Goal: Task Accomplishment & Management: Complete application form

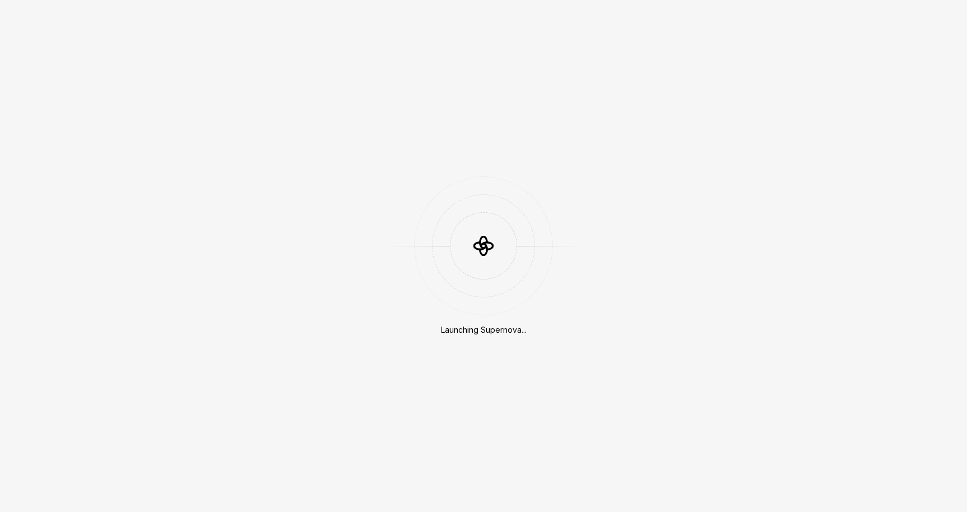
click at [689, 100] on div "Launching Supernova..." at bounding box center [483, 256] width 967 height 512
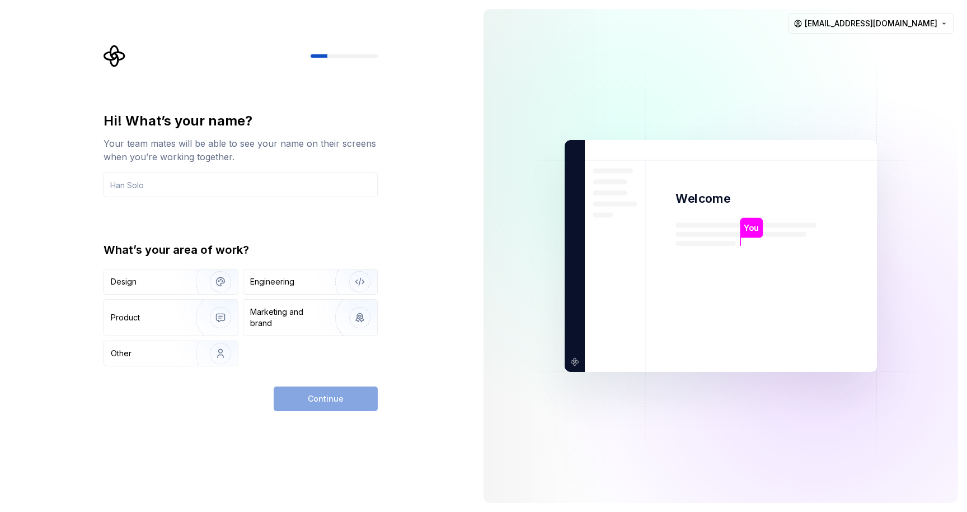
drag, startPoint x: 676, startPoint y: 121, endPoint x: 682, endPoint y: 119, distance: 6.0
click at [676, 121] on img at bounding box center [720, 256] width 453 height 529
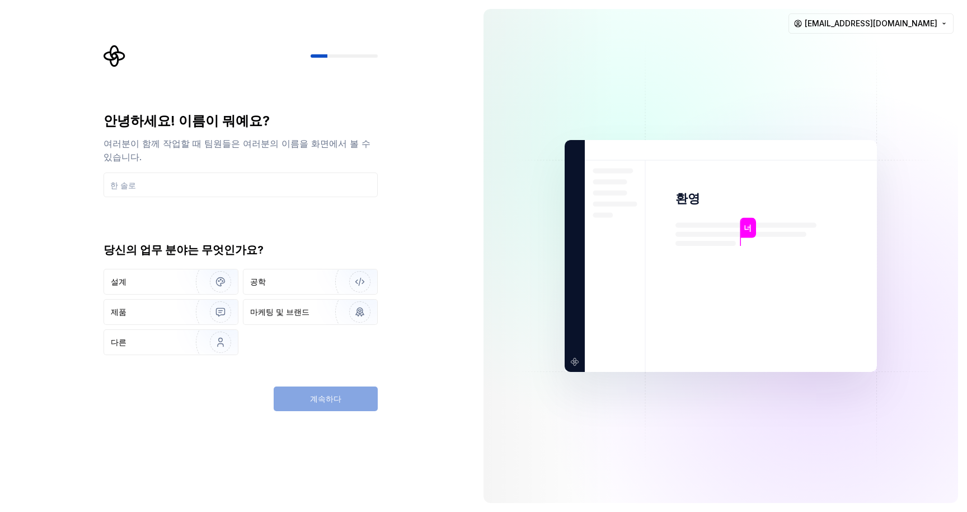
click at [320, 157] on div "안녕하세요! 이름이 뭐예요? 여러분이 함께 작업할 때 팀원들은 여러분의 이름을 화면에서 볼 수 있습니다." at bounding box center [241, 154] width 274 height 85
click at [320, 172] on input "text" at bounding box center [241, 184] width 274 height 25
type input "t"
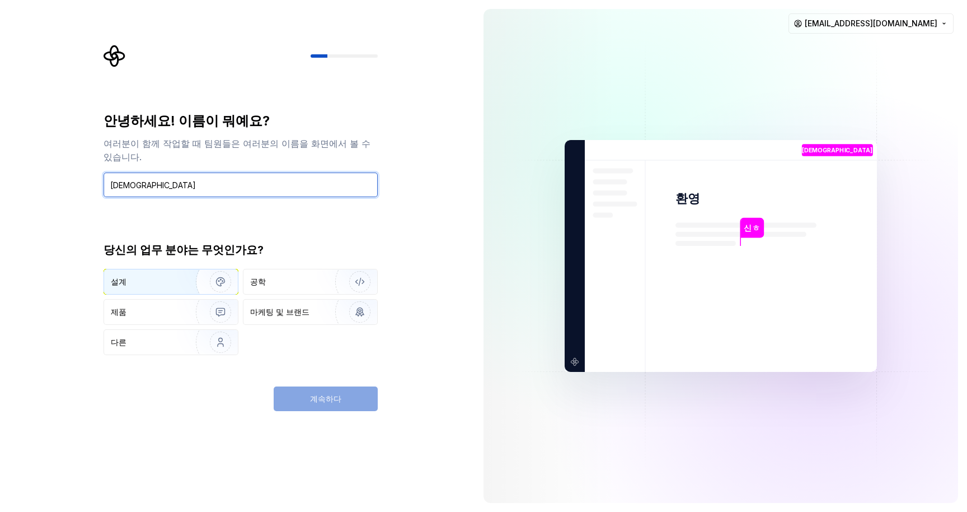
type input "[DEMOGRAPHIC_DATA]"
click at [231, 274] on img "button" at bounding box center [213, 281] width 72 height 75
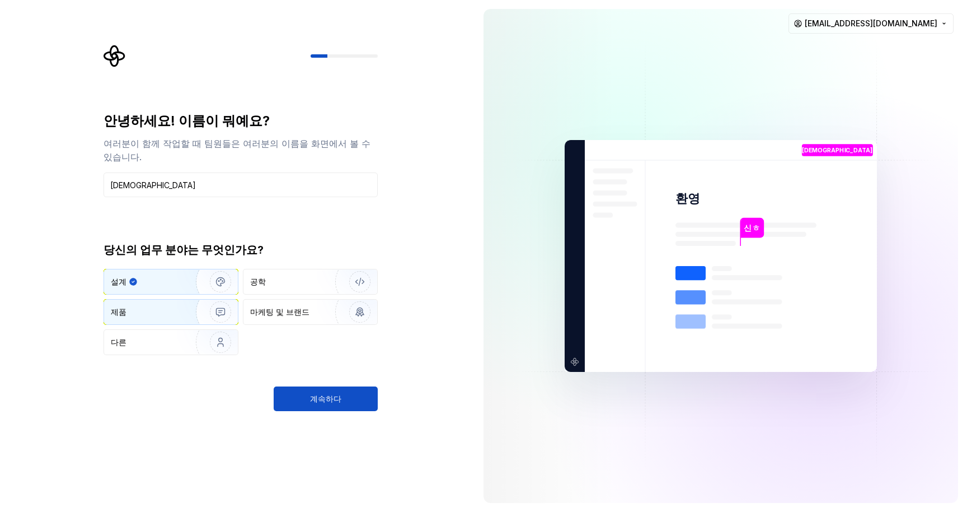
click at [219, 297] on img "button" at bounding box center [213, 311] width 72 height 75
click at [223, 268] on img "button" at bounding box center [213, 281] width 72 height 75
click at [334, 404] on span "계속하다" at bounding box center [325, 398] width 31 height 11
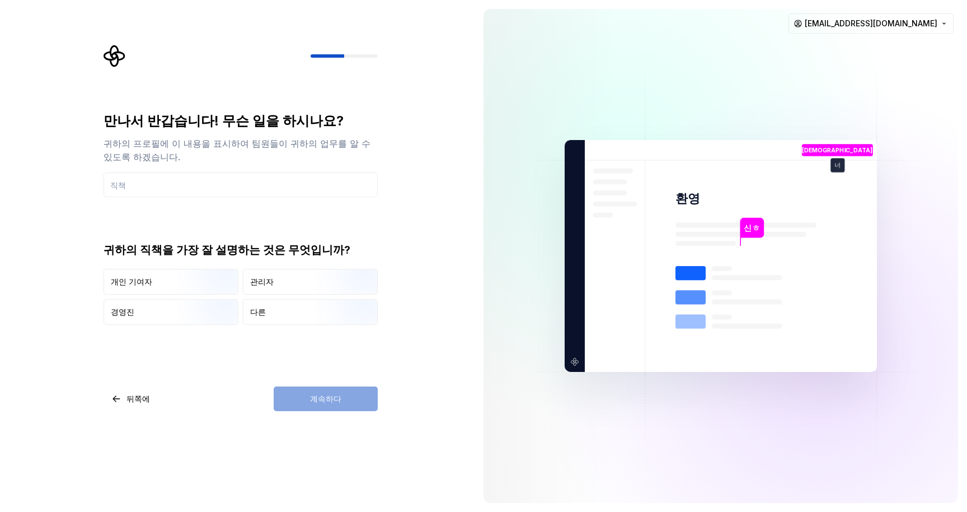
type input "ㄴ"
type input "ㅎ"
type input "개발"
click at [221, 293] on img "button" at bounding box center [211, 295] width 72 height 75
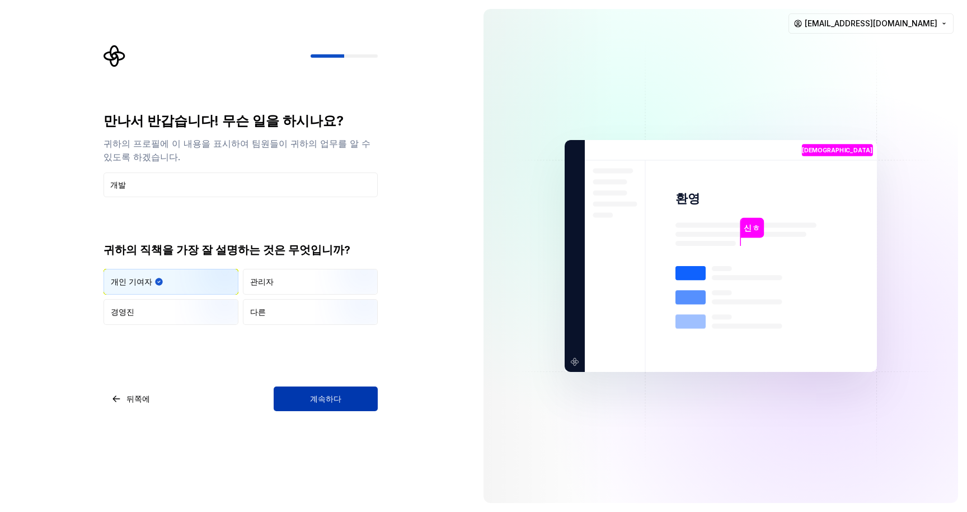
click at [338, 399] on font "계속하다" at bounding box center [325, 399] width 31 height 10
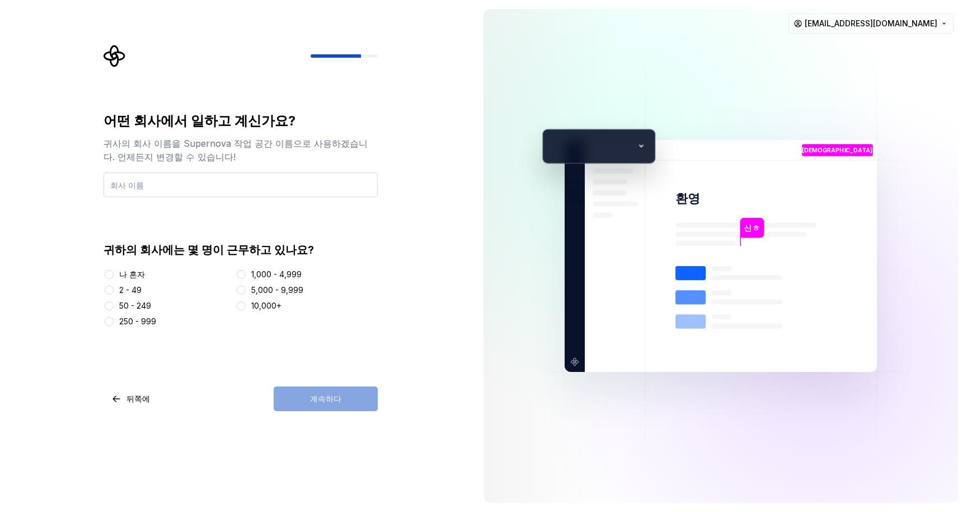
click at [315, 188] on input "text" at bounding box center [241, 184] width 274 height 25
click at [303, 394] on div "계속하다" at bounding box center [326, 398] width 104 height 25
click at [331, 191] on input "text" at bounding box center [241, 184] width 274 height 25
click at [138, 268] on div "귀하의 회사에는 몇 명이 근무하고 있나요? 나 혼자 2 - 49 50 - 249 250 - 999 1,000 - 4,999 5,000 - 9,…" at bounding box center [241, 284] width 274 height 85
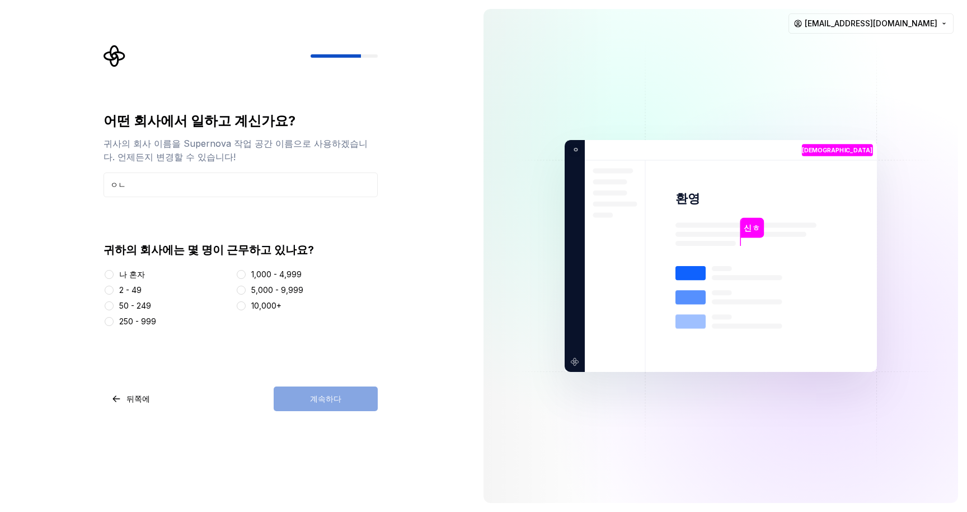
click at [138, 270] on font "나 혼자" at bounding box center [132, 274] width 26 height 10
click at [114, 270] on button "나 혼자" at bounding box center [109, 274] width 9 height 9
click at [249, 184] on input "ㅇㄴ" at bounding box center [241, 184] width 274 height 25
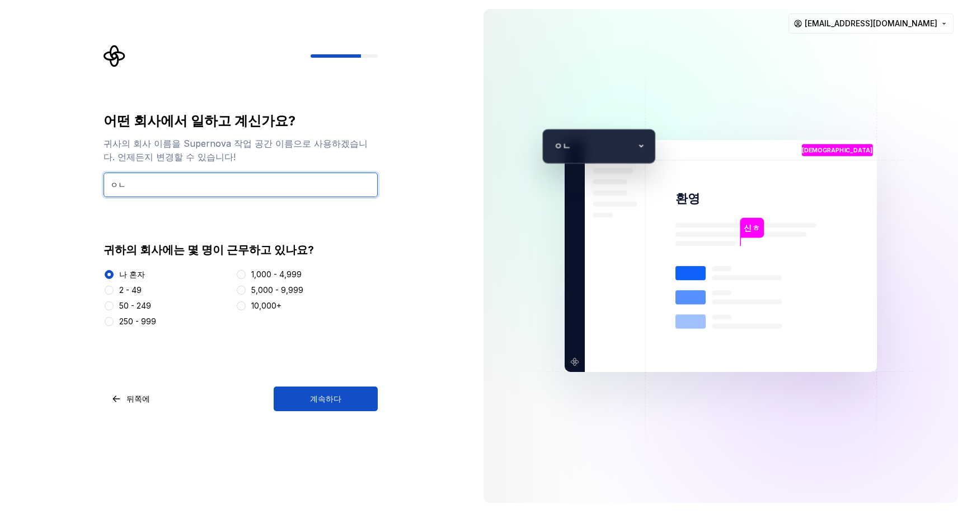
type input "ㅇ"
type input "할거없나?"
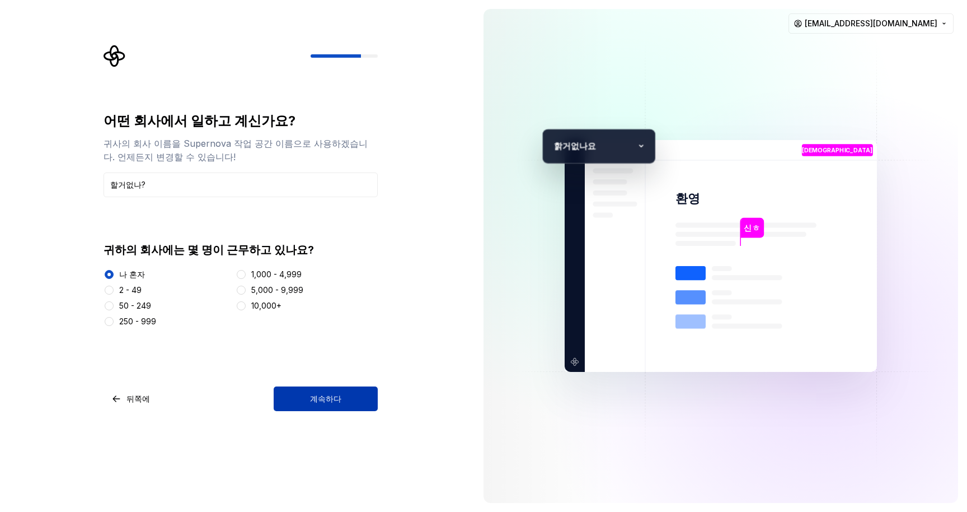
click at [342, 407] on button "계속하다" at bounding box center [326, 398] width 104 height 25
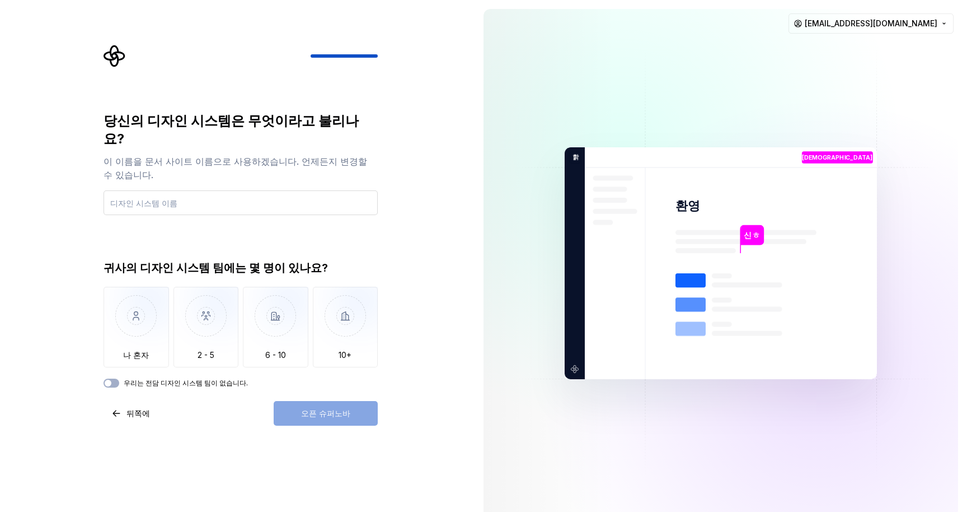
click at [272, 191] on input "text" at bounding box center [241, 202] width 274 height 25
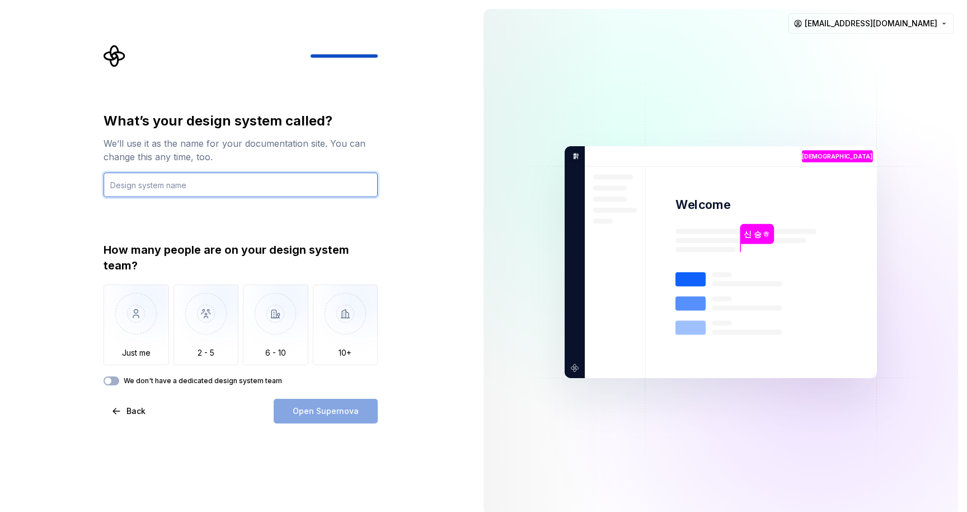
click at [342, 182] on input "text" at bounding box center [241, 184] width 274 height 25
type input "ㅏ"
type input "halgeopna"
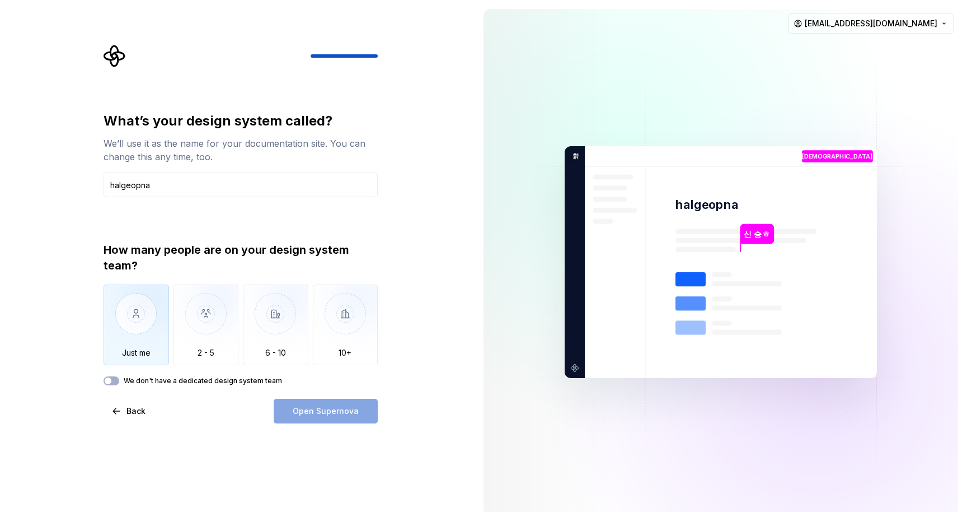
click at [158, 315] on img "button" at bounding box center [137, 321] width 66 height 75
click at [343, 413] on span "Open Supernova" at bounding box center [326, 410] width 66 height 11
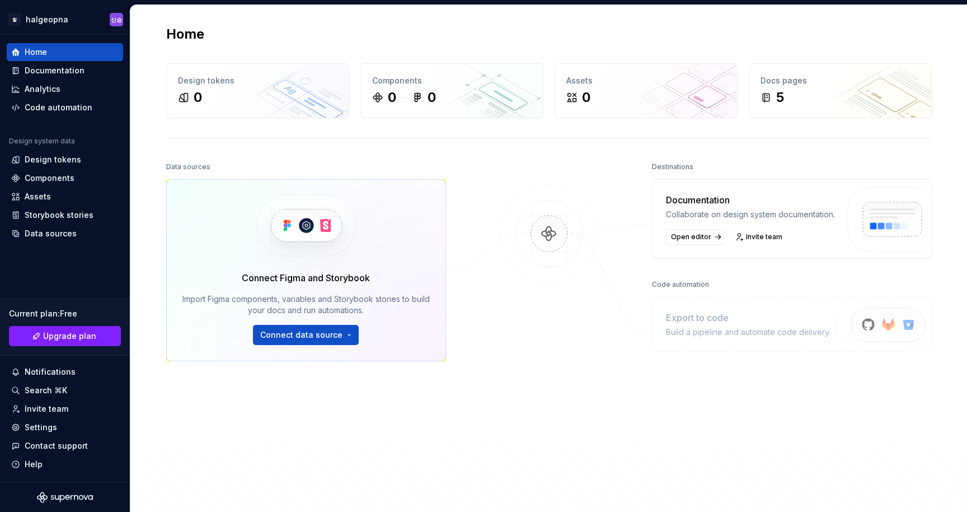
click at [828, 41] on div "Home" at bounding box center [549, 34] width 766 height 18
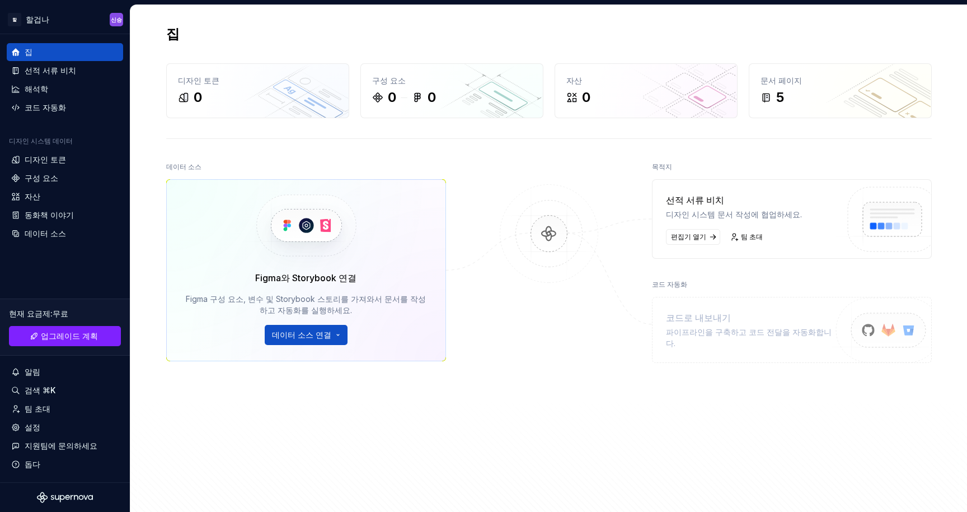
click at [703, 40] on div "집" at bounding box center [549, 34] width 766 height 18
click at [91, 68] on div "선적 서류 비치" at bounding box center [64, 70] width 107 height 11
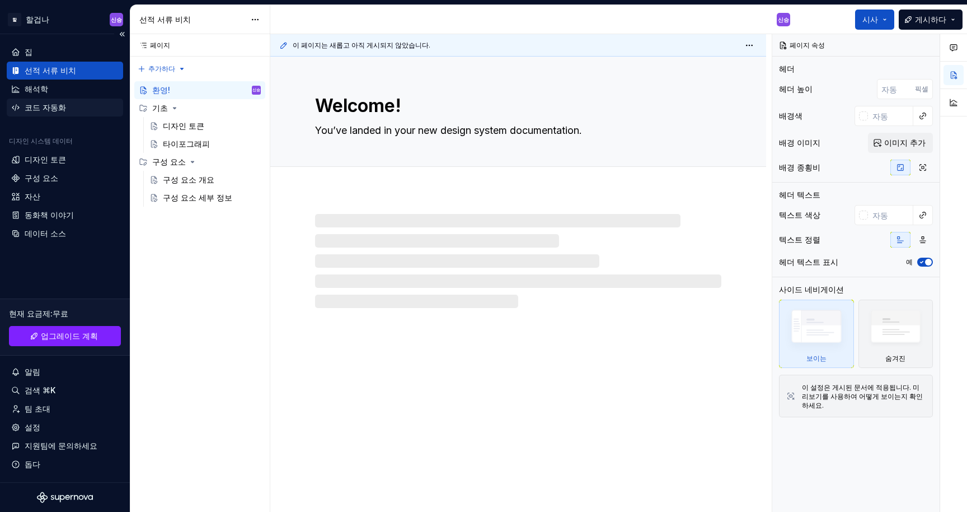
click at [77, 108] on div "코드 자동화" at bounding box center [64, 107] width 107 height 11
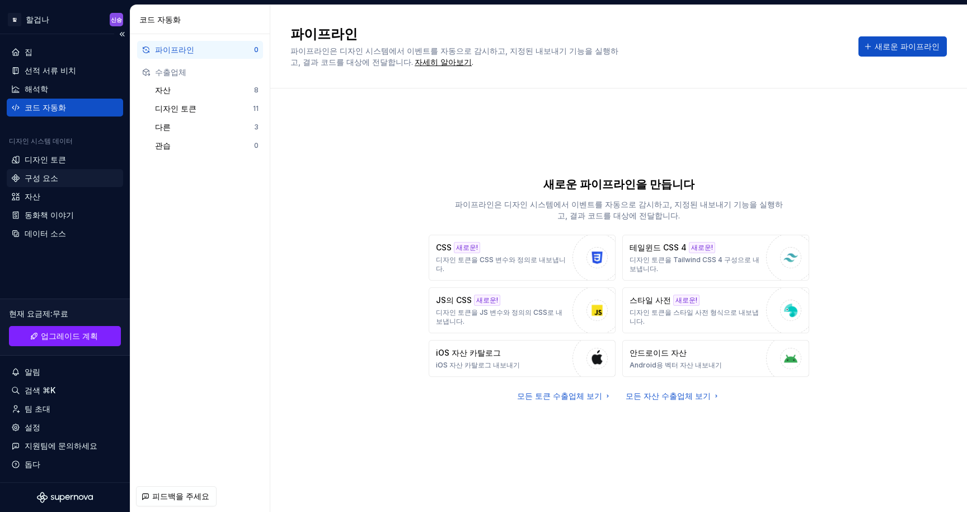
click at [73, 182] on div "구성 요소" at bounding box center [64, 177] width 107 height 11
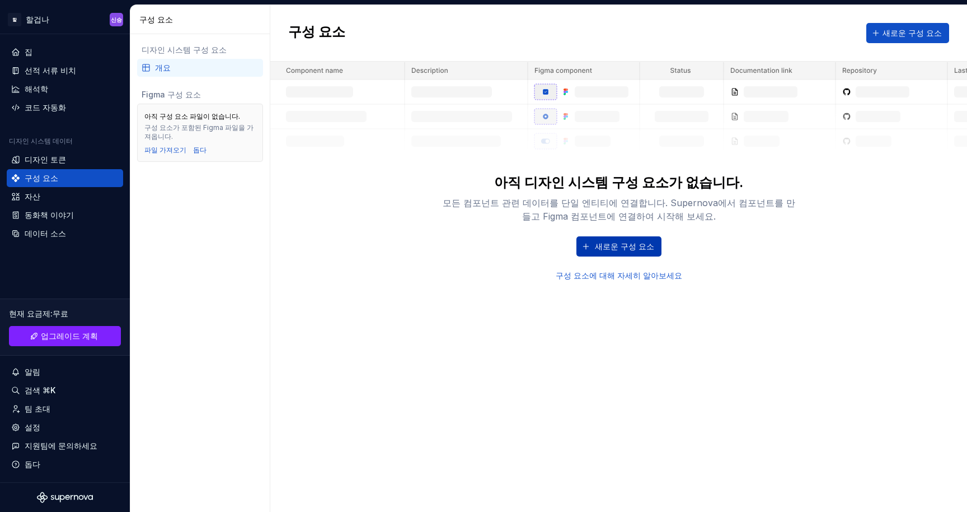
click at [640, 247] on font "새로운 구성 요소" at bounding box center [624, 246] width 59 height 10
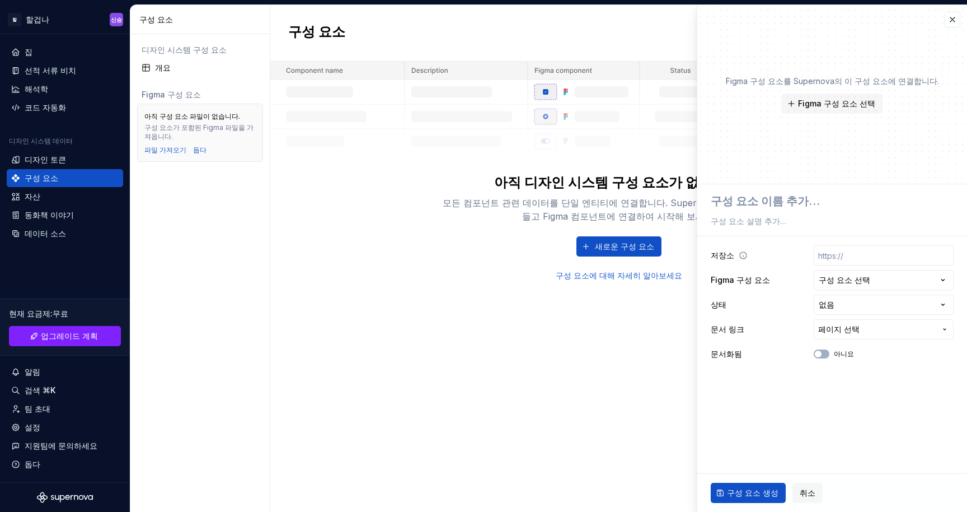
type textarea "*"
click at [624, 308] on div "구성 요소 새로운 구성 요소 아직 디자인 시스템 구성 요소가 없습니다. 모든 컴포넌트 관련 데이터를 단일 엔티티에 연결합니다. Supernov…" at bounding box center [618, 258] width 697 height 507
click at [92, 199] on div "자산" at bounding box center [64, 196] width 107 height 11
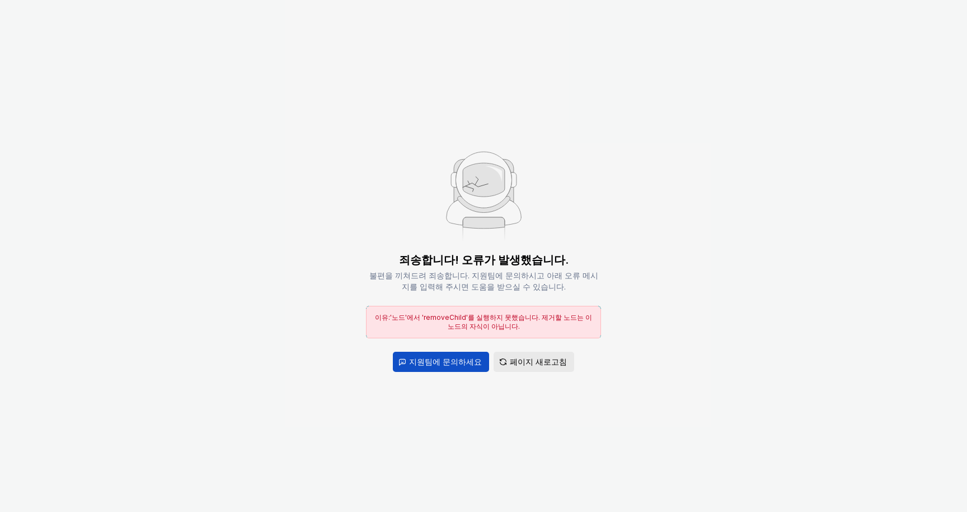
click at [520, 356] on span "페이지 새로고침" at bounding box center [538, 361] width 57 height 11
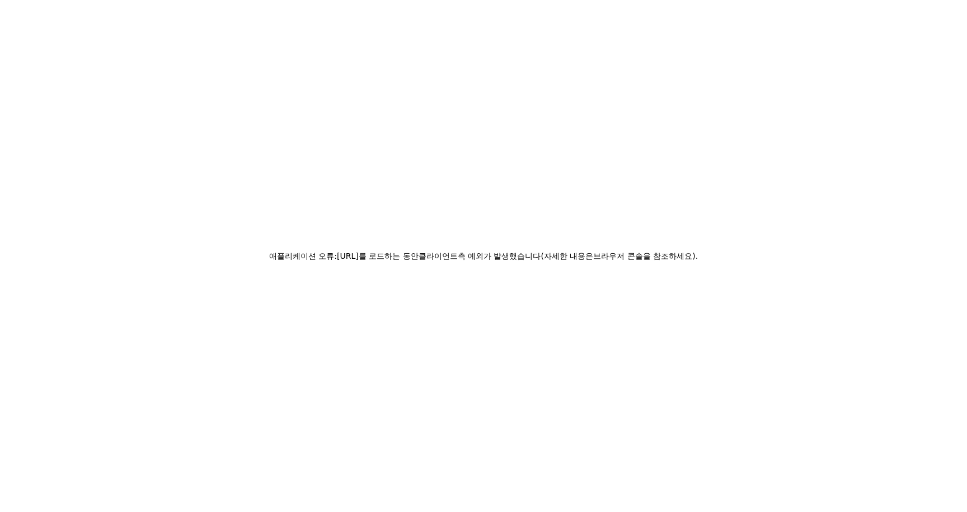
click at [13, 0] on div "애플리케이션 오류: [URL]를 로드하는 동안 클라이언트 측 예외가 발생했습니다 ( 자세한 내용은 브라우저 콘솔을 참조하세요)." at bounding box center [483, 256] width 967 height 512
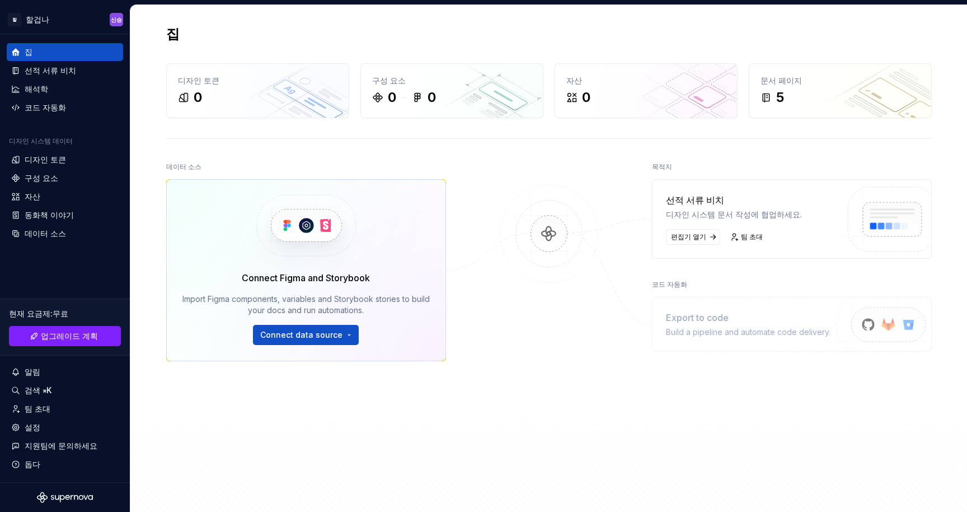
click at [317, 165] on div "데이터 소스" at bounding box center [306, 167] width 280 height 16
click at [320, 333] on html "원본 텍스트 번역 평가 보내주신 의견은 Google 번역을 개선하는 데 사용됩니다. 할 할겁나 신승 집 선적 서류 비치 해석학 코드 자동화 디…" at bounding box center [483, 256] width 967 height 512
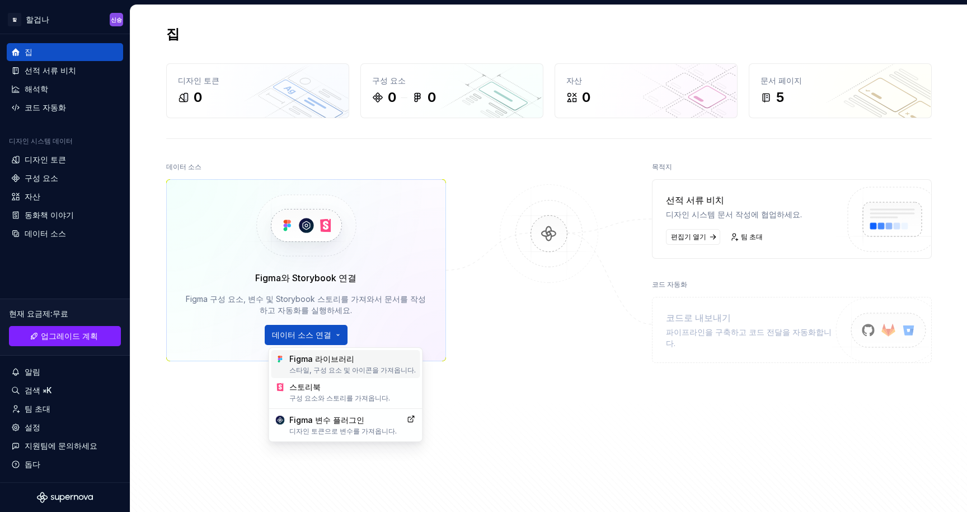
click at [332, 366] on div "스타일, 구성 요소 및 아이콘을 가져옵니다." at bounding box center [352, 370] width 127 height 9
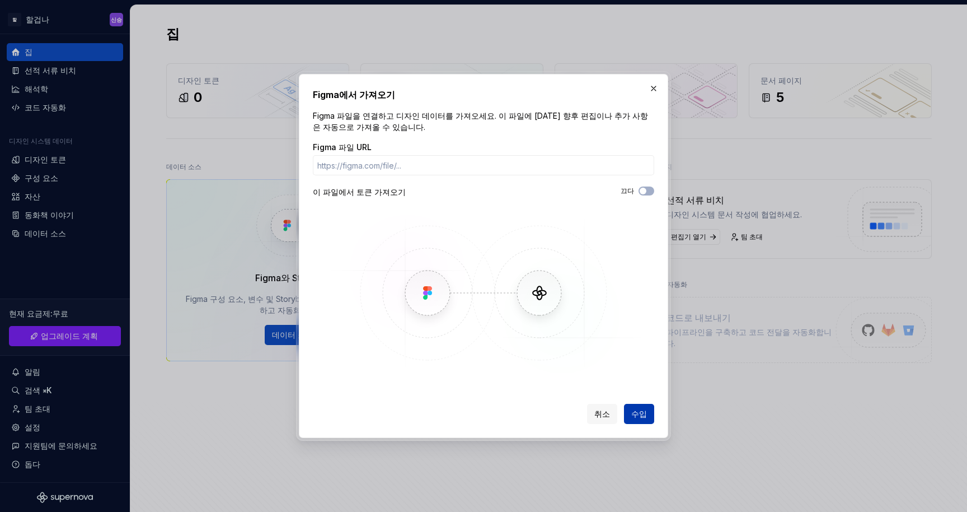
click at [635, 415] on font "수입" at bounding box center [640, 414] width 16 height 10
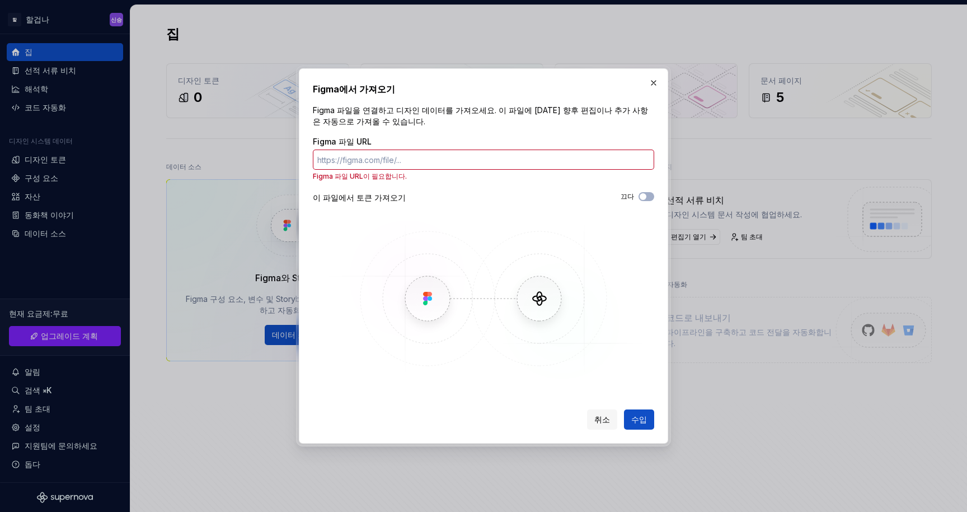
click at [643, 90] on h2 "Figma에서 가져오기" at bounding box center [484, 88] width 342 height 13
click at [652, 83] on button "button" at bounding box center [654, 83] width 16 height 16
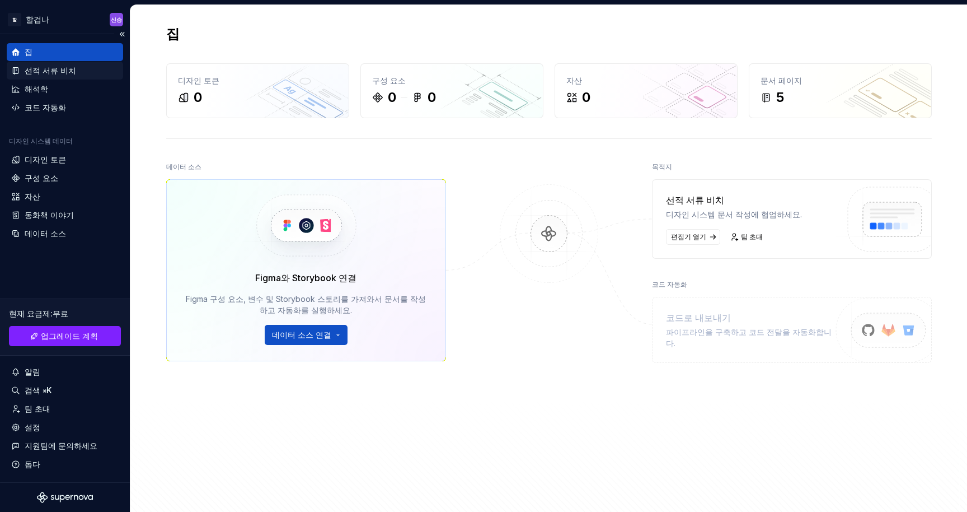
click at [71, 68] on div "선적 서류 비치" at bounding box center [64, 70] width 107 height 11
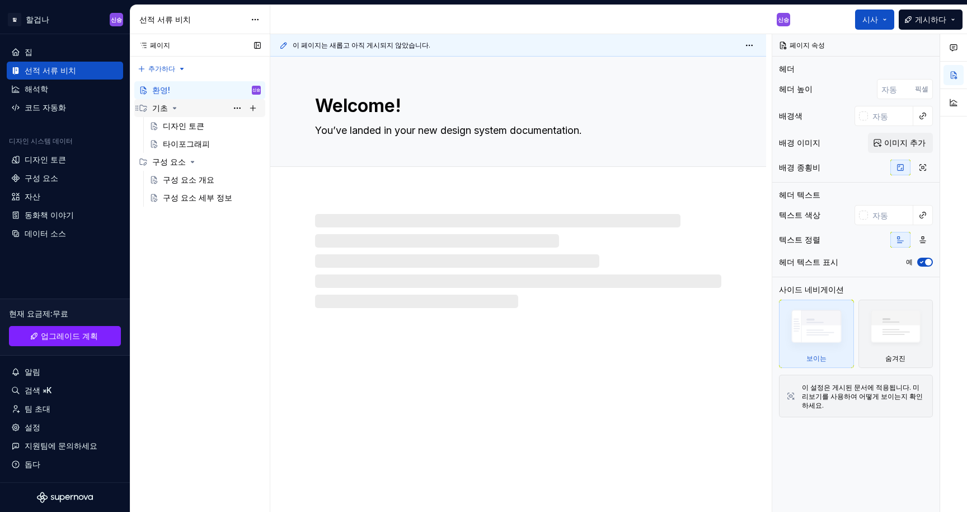
click at [157, 109] on font "기초" at bounding box center [160, 108] width 16 height 10
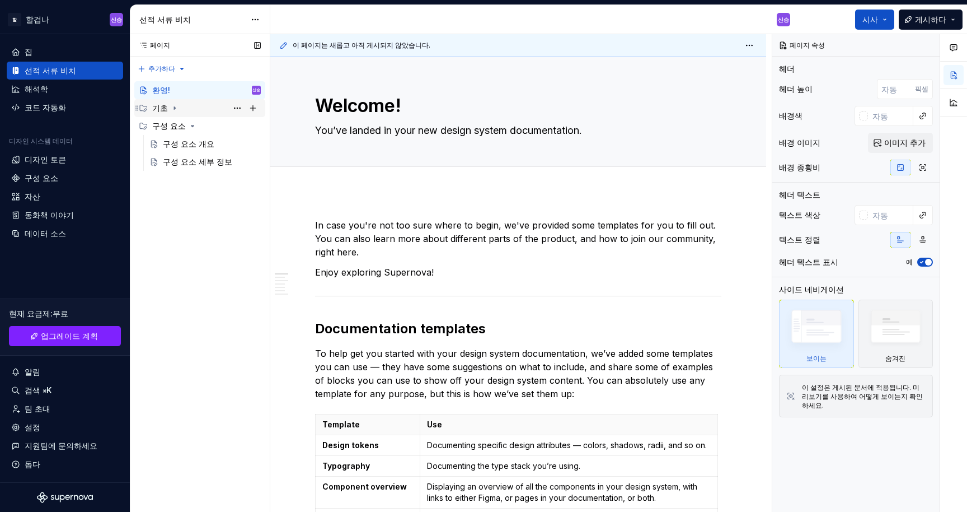
click at [157, 109] on font "기초" at bounding box center [160, 108] width 16 height 10
click at [167, 119] on div "Design tokens" at bounding box center [212, 126] width 98 height 16
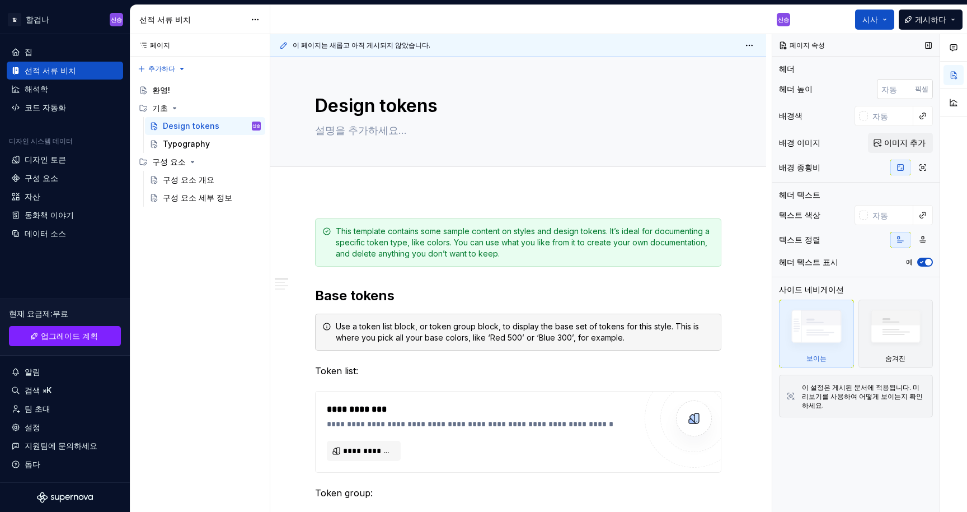
type textarea "*"
click at [909, 92] on input "-1" at bounding box center [896, 89] width 38 height 20
type input "0"
click at [908, 86] on input "0" at bounding box center [896, 89] width 38 height 20
click at [637, 140] on div "Design tokens" at bounding box center [518, 112] width 406 height 110
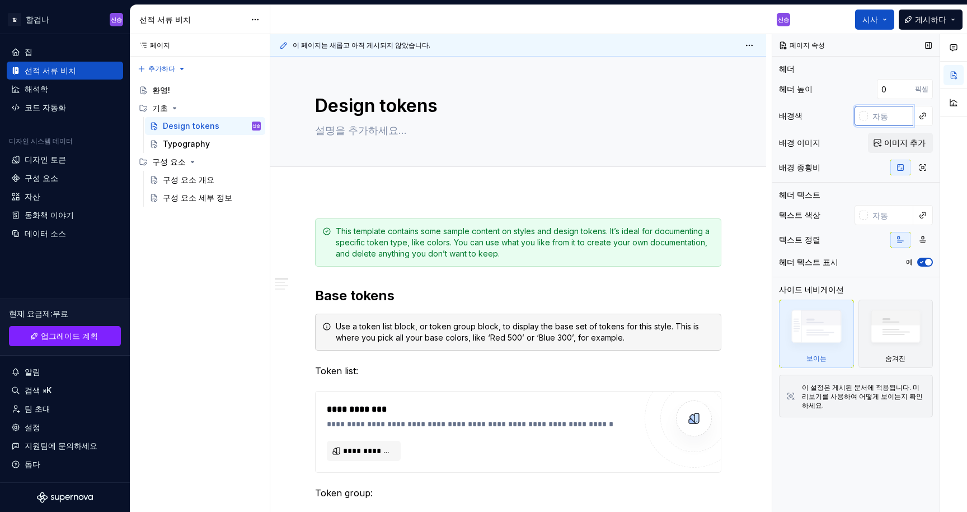
click at [871, 115] on input "text" at bounding box center [890, 116] width 45 height 20
click at [924, 121] on button "button" at bounding box center [923, 116] width 16 height 16
click at [742, 194] on html "원본 텍스트 번역 평가 보내주신 의견은 Google 번역을 개선하는 데 사용됩니다. 할 할겁나 신승 집 선적 서류 비치 해석학 코드 자동화 디…" at bounding box center [483, 256] width 967 height 512
click at [883, 146] on button "이미지 추가" at bounding box center [900, 143] width 65 height 20
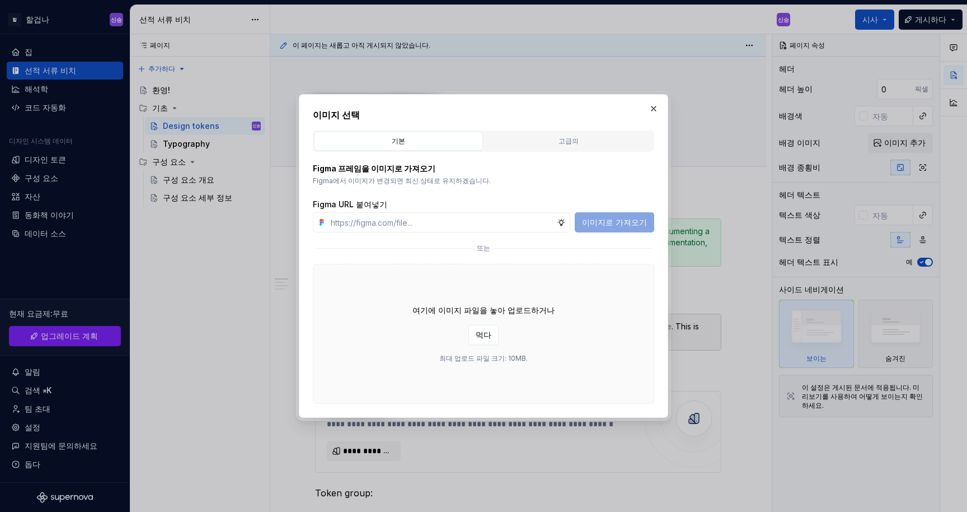
click at [648, 116] on h2 "이미지 선택" at bounding box center [484, 114] width 342 height 13
click at [651, 114] on button "button" at bounding box center [654, 109] width 16 height 16
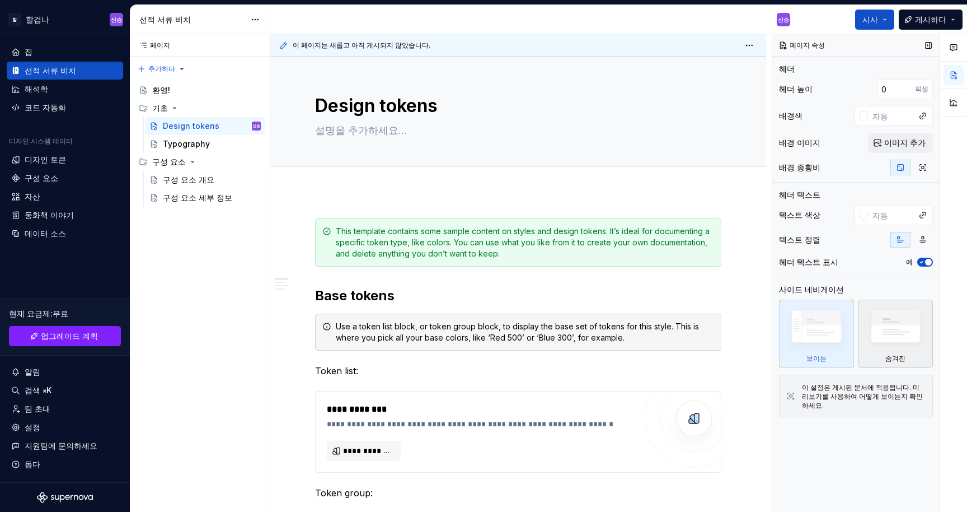
click at [915, 340] on img at bounding box center [896, 329] width 65 height 49
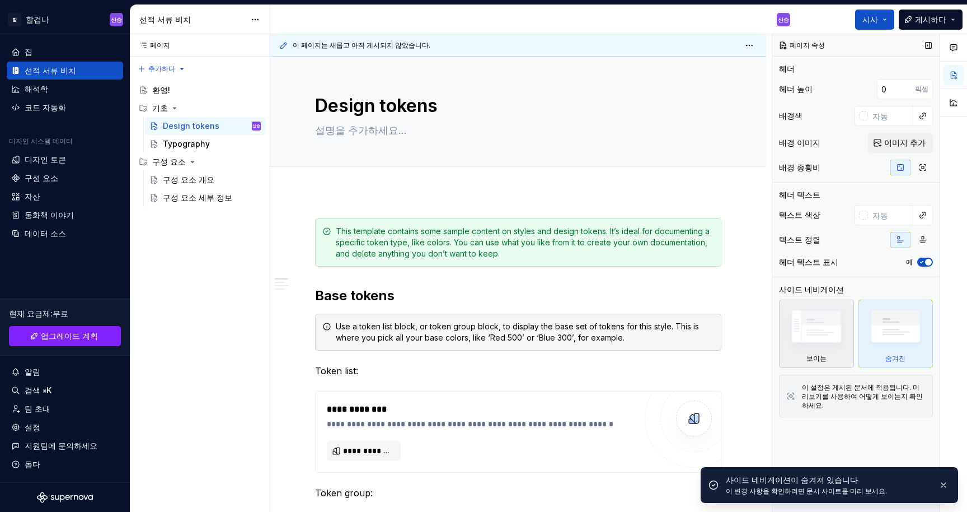
click at [839, 325] on img at bounding box center [816, 329] width 65 height 49
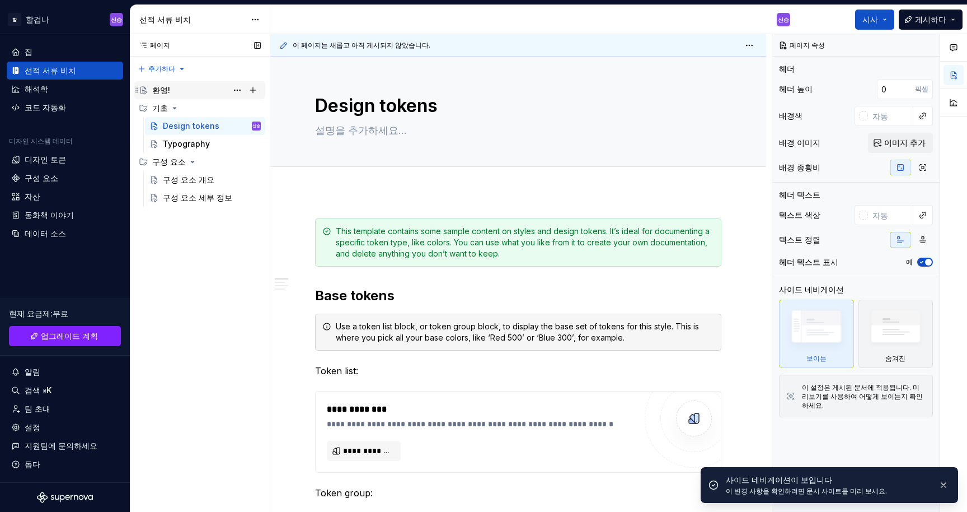
click at [209, 89] on div "환영!" at bounding box center [206, 90] width 109 height 16
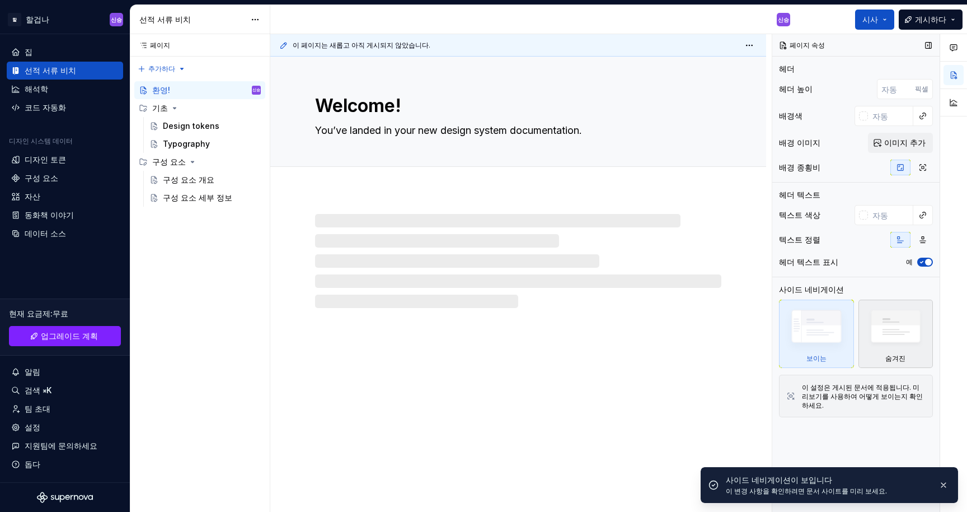
click at [882, 352] on img at bounding box center [896, 329] width 65 height 49
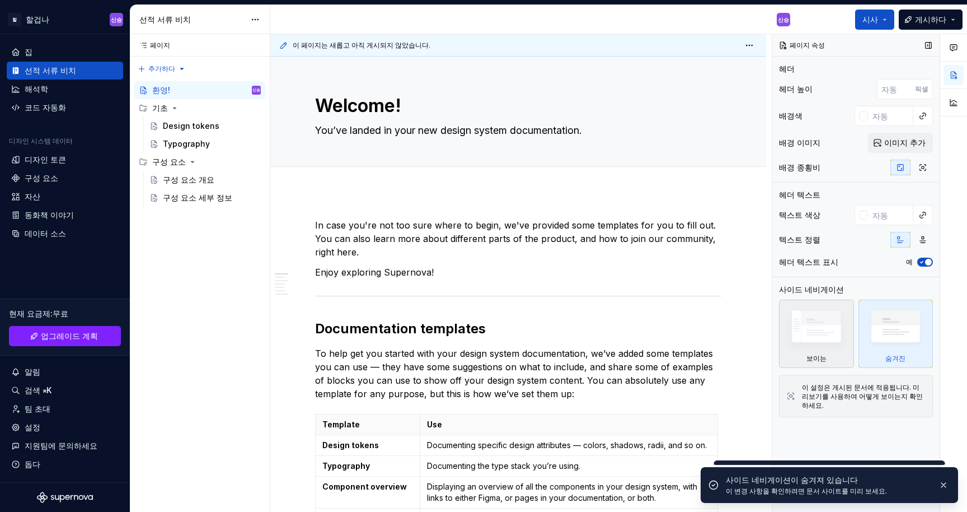
click at [836, 330] on img at bounding box center [816, 329] width 65 height 49
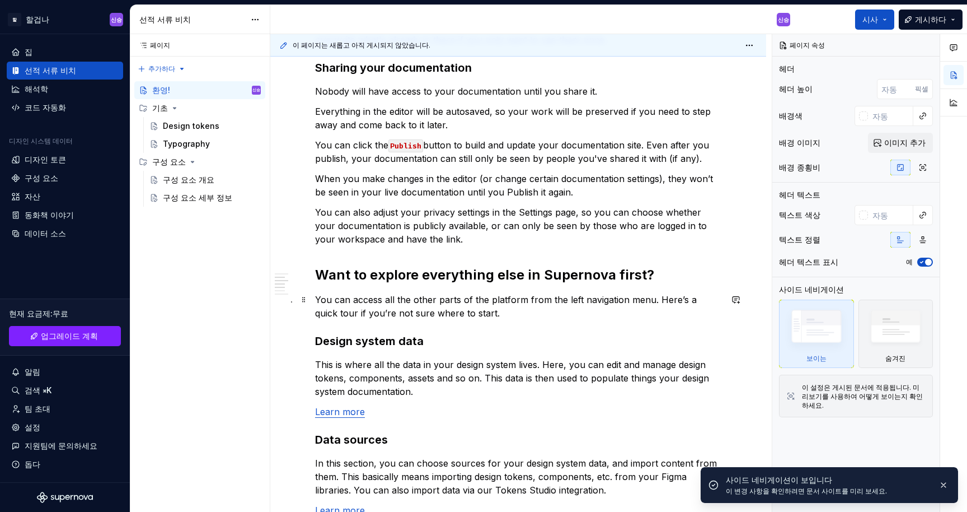
scroll to position [539, 0]
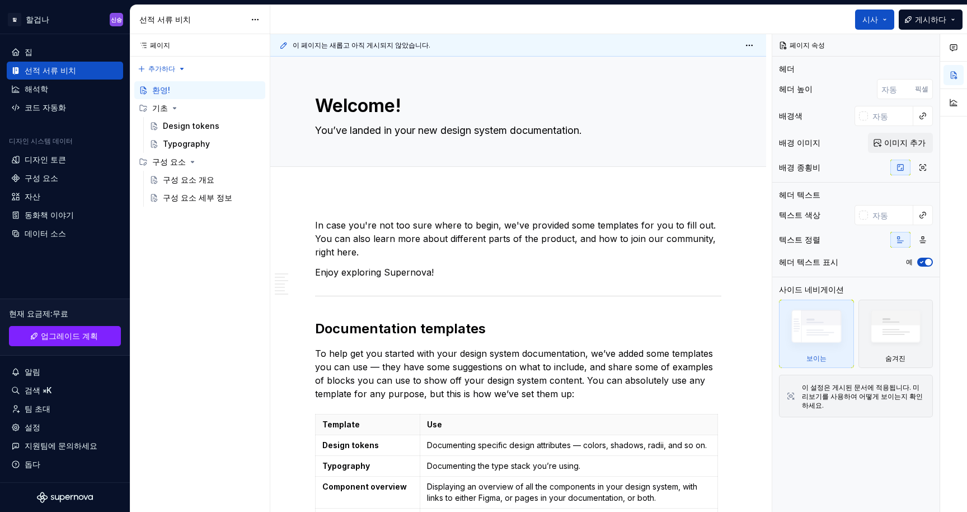
type textarea "*"
